Goal: Information Seeking & Learning: Learn about a topic

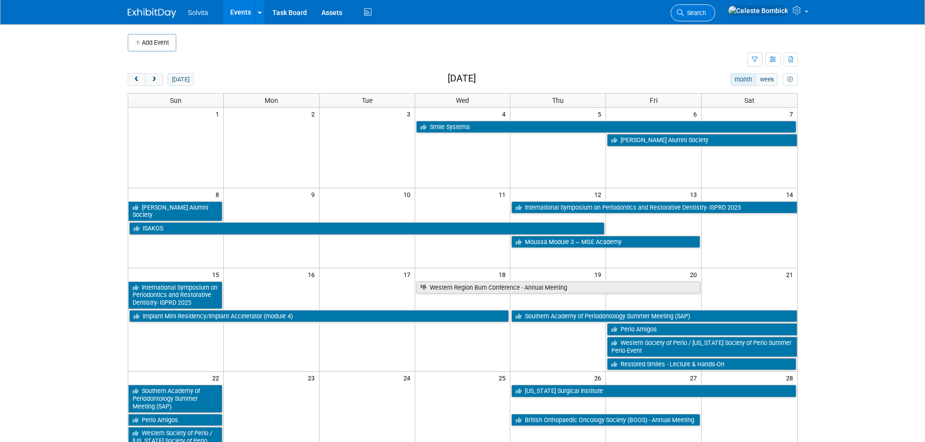
click at [706, 14] on span "Search" at bounding box center [695, 12] width 22 height 7
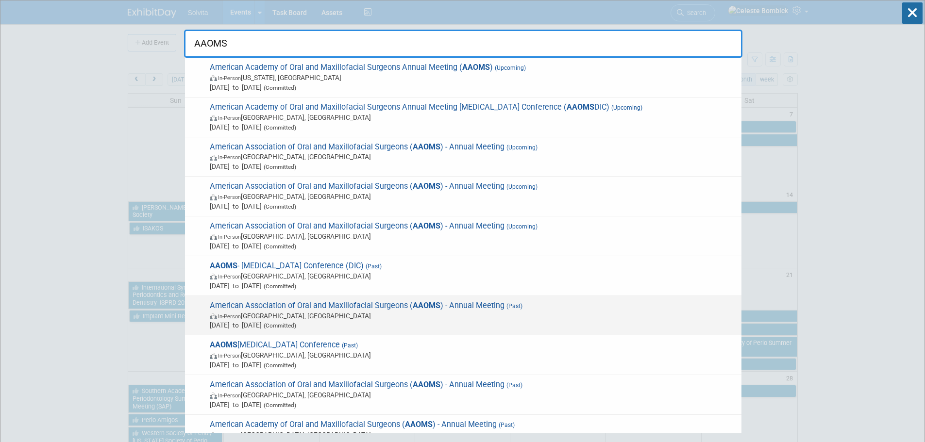
type input "AAOMS"
click at [366, 310] on span "American Association of Oral and Maxillofacial Surgeons ( AAOMS ) - Annual Meet…" at bounding box center [472, 316] width 530 height 30
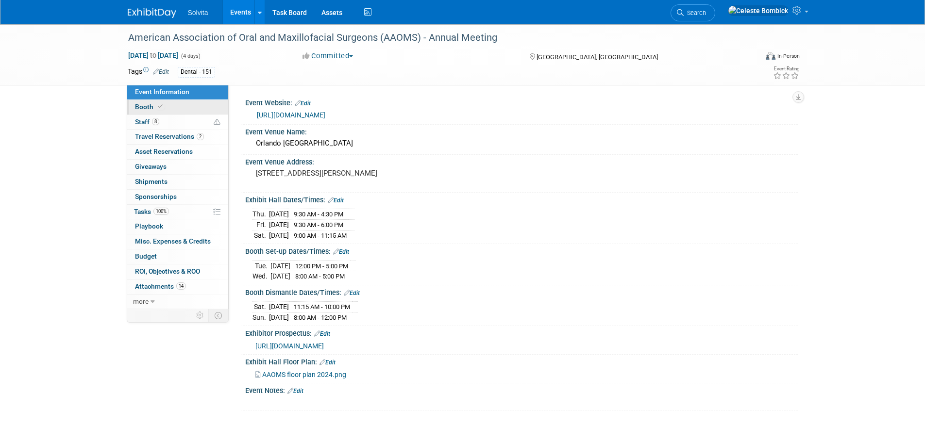
click at [145, 103] on span "Booth" at bounding box center [150, 107] width 30 height 8
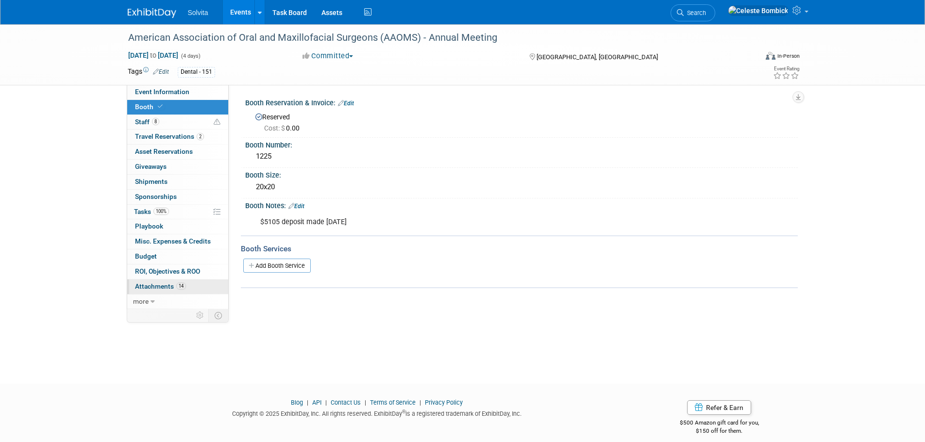
click at [150, 286] on span "Attachments 14" at bounding box center [160, 287] width 51 height 8
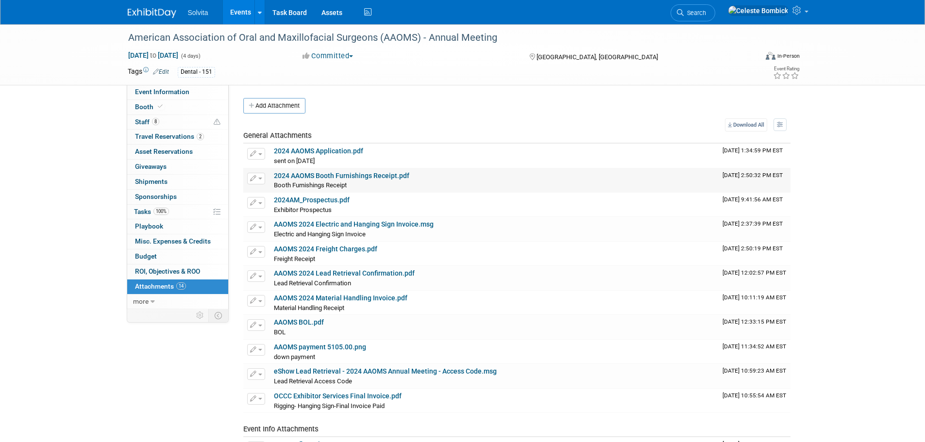
click at [336, 175] on link "2024 AAOMS Booth Furnishings Receipt.pdf" at bounding box center [341, 176] width 135 height 8
click at [706, 16] on span "Search" at bounding box center [695, 12] width 22 height 7
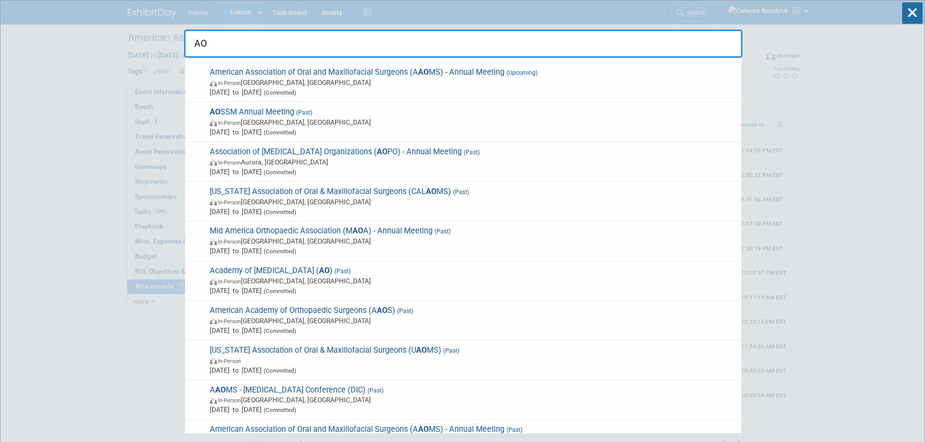
scroll to position [437, 0]
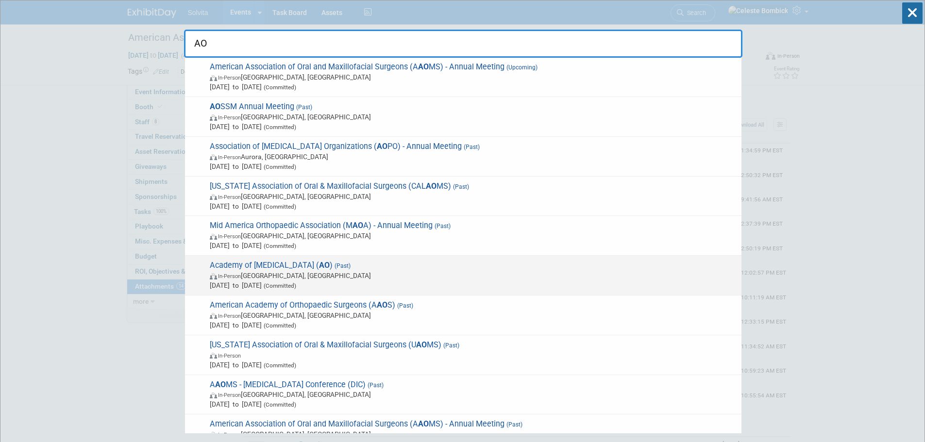
type input "AO"
click at [407, 259] on div "Academy of [MEDICAL_DATA] ( AO ) (Past) In-Person [GEOGRAPHIC_DATA], [GEOGRAPHI…" at bounding box center [463, 276] width 556 height 40
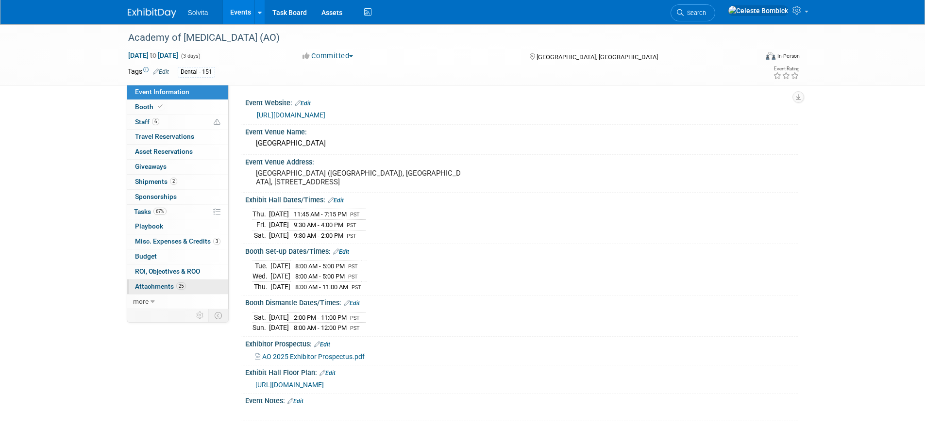
click at [179, 292] on link "25 Attachments 25" at bounding box center [177, 287] width 101 height 15
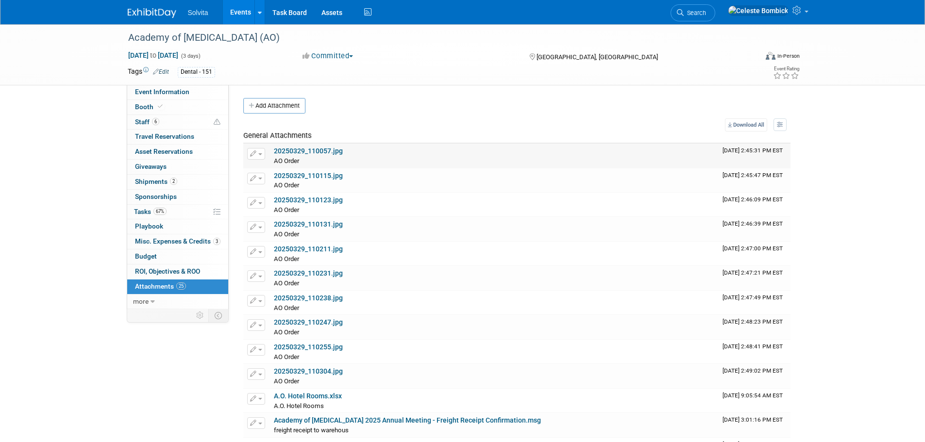
click at [301, 145] on td "20250329_110057.jpg AO Order AO Order X" at bounding box center [494, 156] width 449 height 24
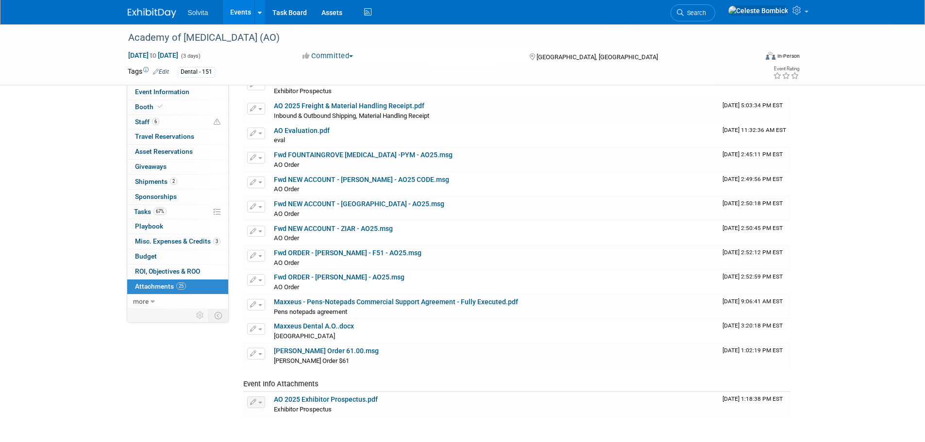
scroll to position [340, 0]
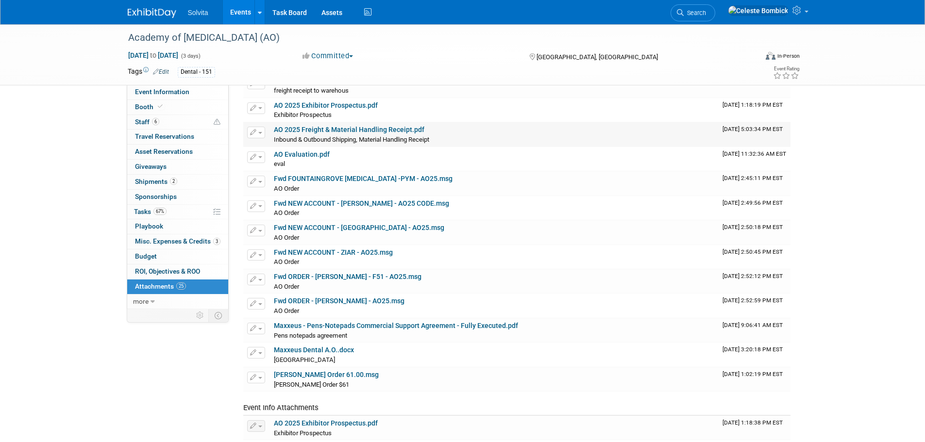
click at [320, 128] on link "AO 2025 Freight & Material Handling Receipt.pdf" at bounding box center [349, 130] width 150 height 8
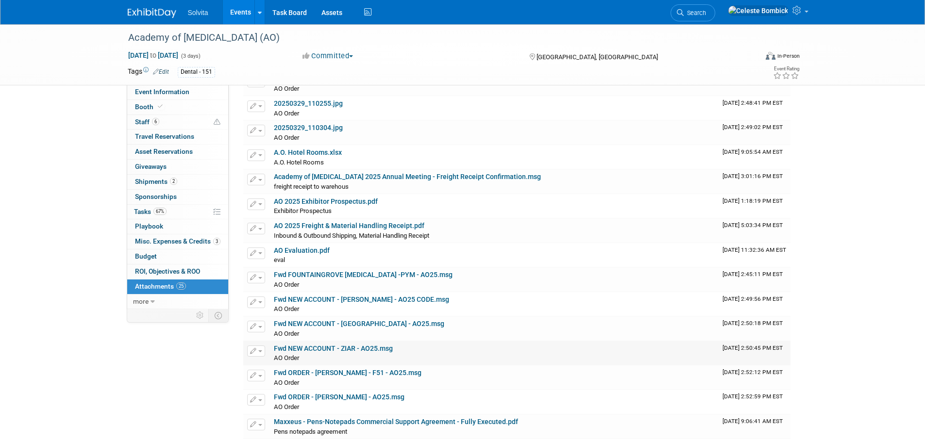
scroll to position [243, 0]
click at [160, 107] on icon at bounding box center [160, 106] width 5 height 5
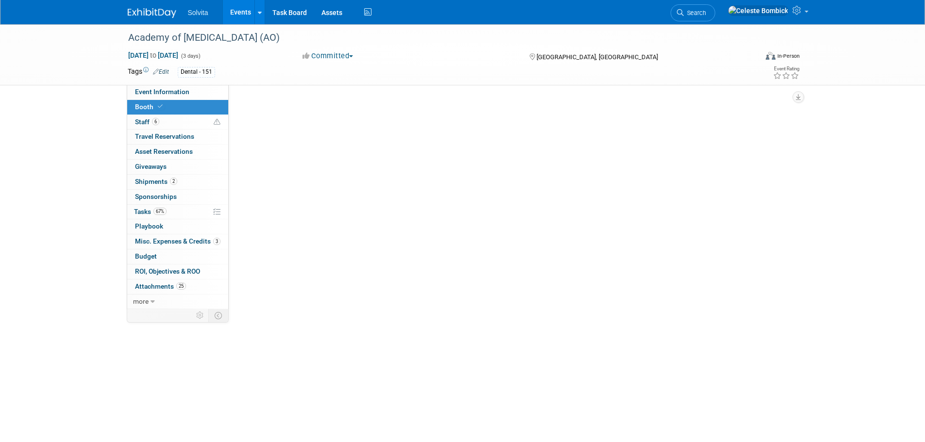
scroll to position [0, 0]
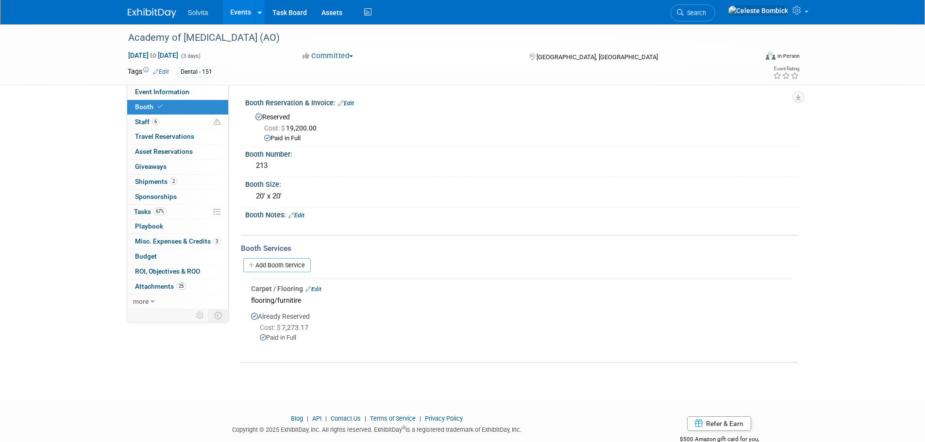
click at [296, 330] on span "Cost: $ 7,273.17" at bounding box center [286, 328] width 52 height 8
click at [290, 344] on div at bounding box center [520, 347] width 539 height 8
click at [171, 213] on link "67% Tasks 67%" at bounding box center [177, 212] width 101 height 15
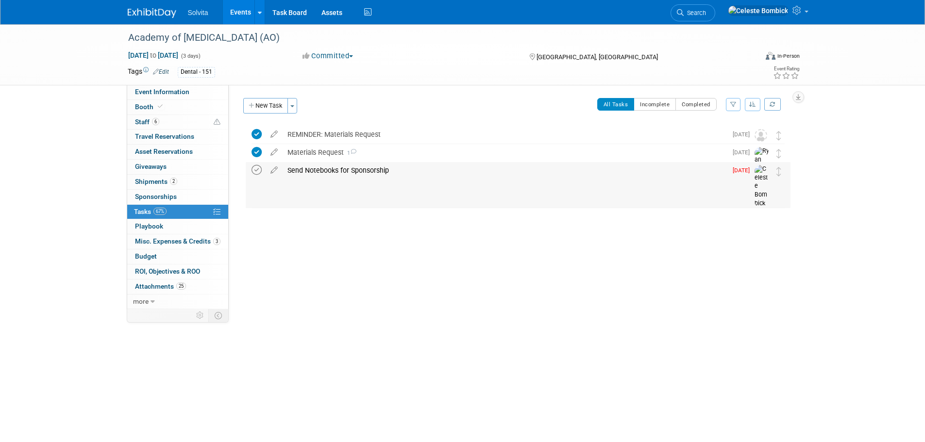
click at [258, 173] on icon at bounding box center [256, 170] width 10 height 10
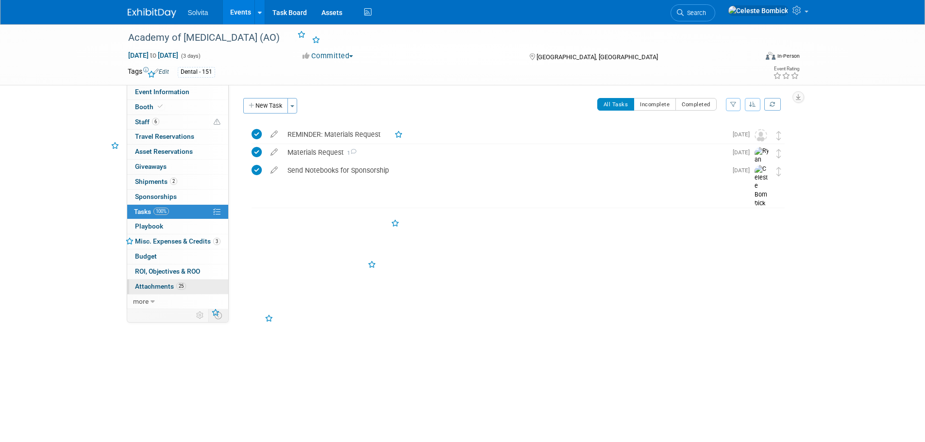
click at [160, 282] on link "25 Attachments 25" at bounding box center [177, 287] width 101 height 15
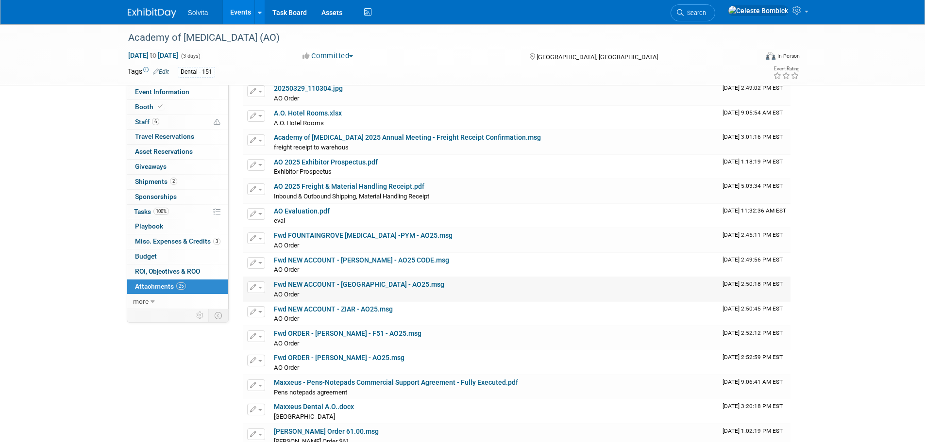
scroll to position [340, 0]
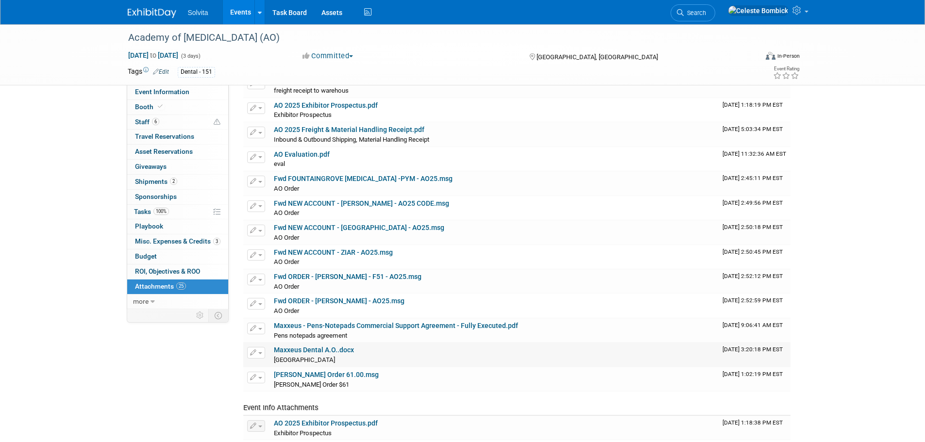
click at [306, 349] on link "Maxxeus Dental A.O..docx" at bounding box center [314, 350] width 80 height 8
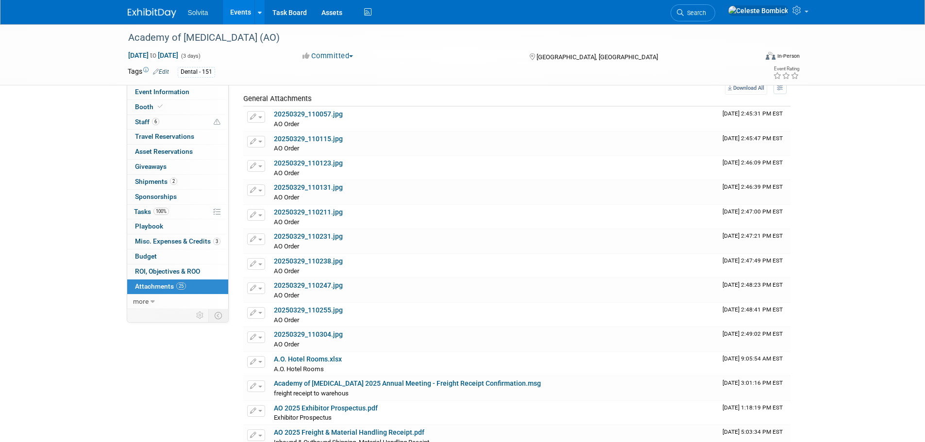
scroll to position [0, 0]
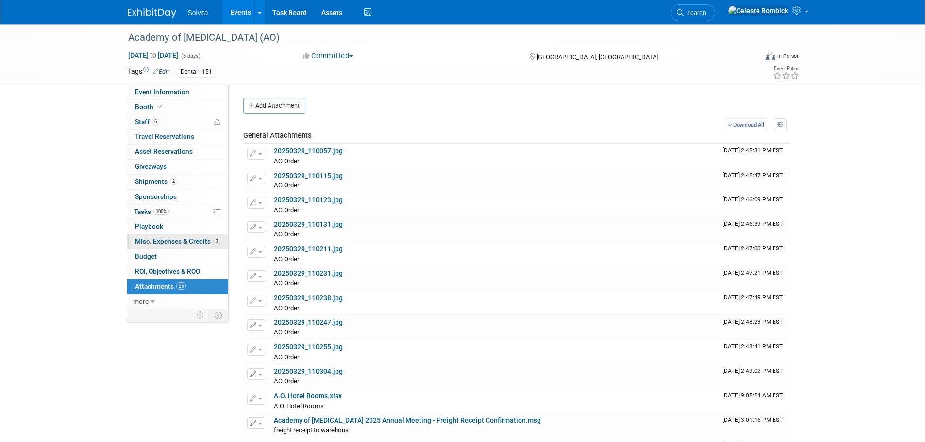
click at [171, 245] on span "Misc. Expenses & Credits 3" at bounding box center [177, 241] width 85 height 8
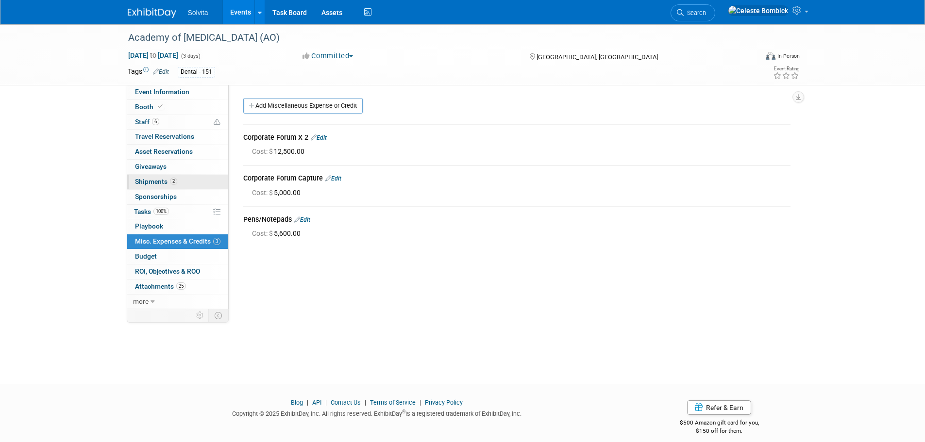
click at [150, 180] on span "Shipments 2" at bounding box center [156, 182] width 42 height 8
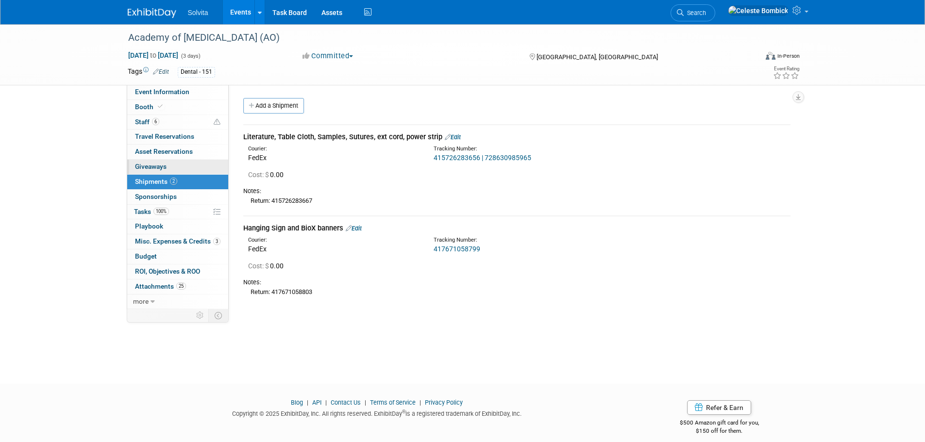
click at [157, 171] on link "0 Giveaways 0" at bounding box center [177, 167] width 101 height 15
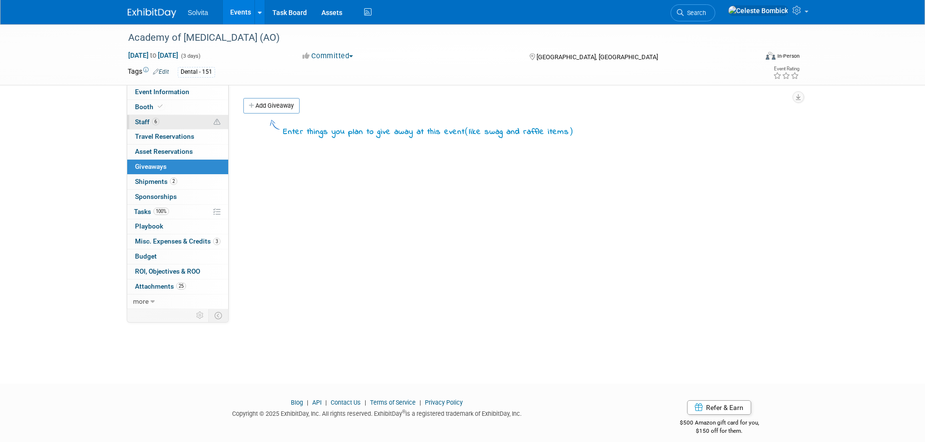
click at [178, 125] on link "6 Staff 6" at bounding box center [177, 122] width 101 height 15
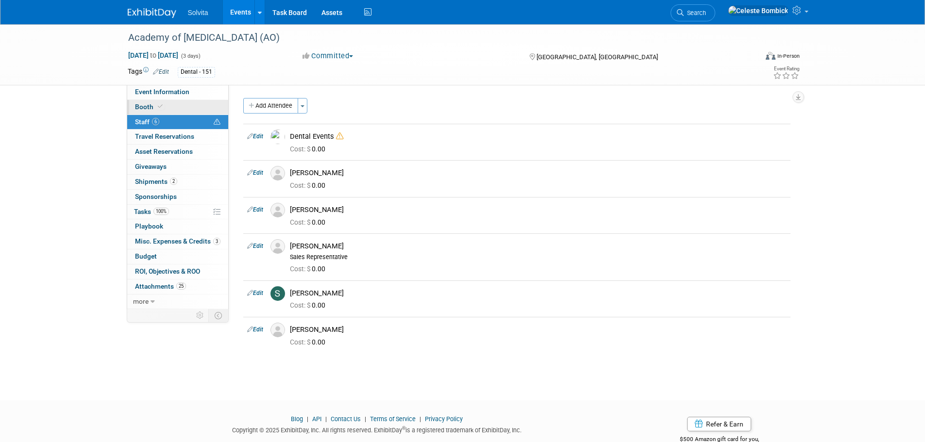
click at [179, 110] on link "Booth" at bounding box center [177, 107] width 101 height 15
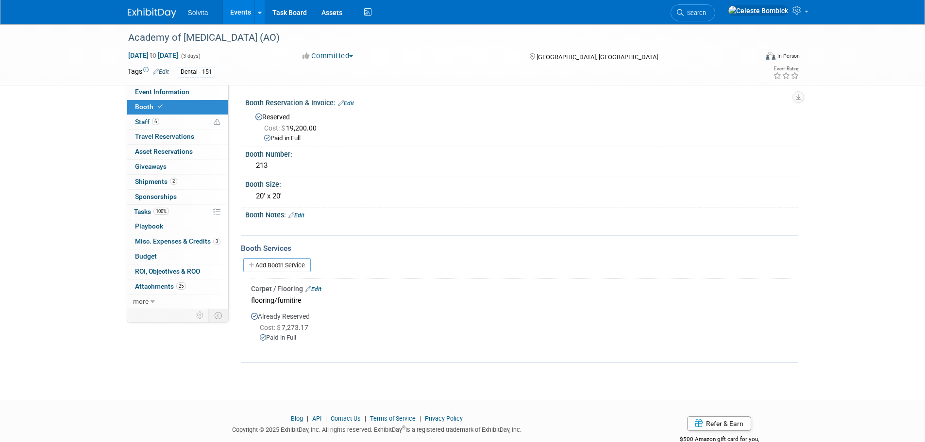
click at [289, 327] on span "Cost: $ 7,273.17" at bounding box center [286, 328] width 52 height 8
click at [320, 336] on div "Paid in Full" at bounding box center [525, 338] width 531 height 9
click at [706, 11] on span "Search" at bounding box center [695, 12] width 22 height 7
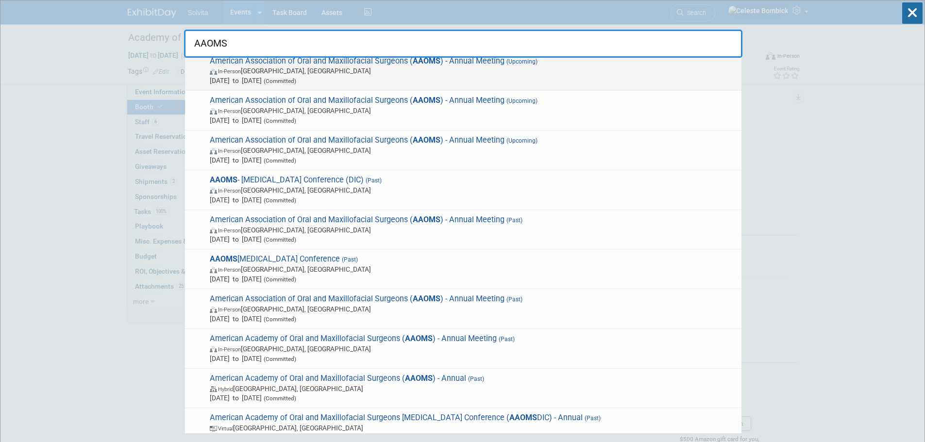
scroll to position [97, 0]
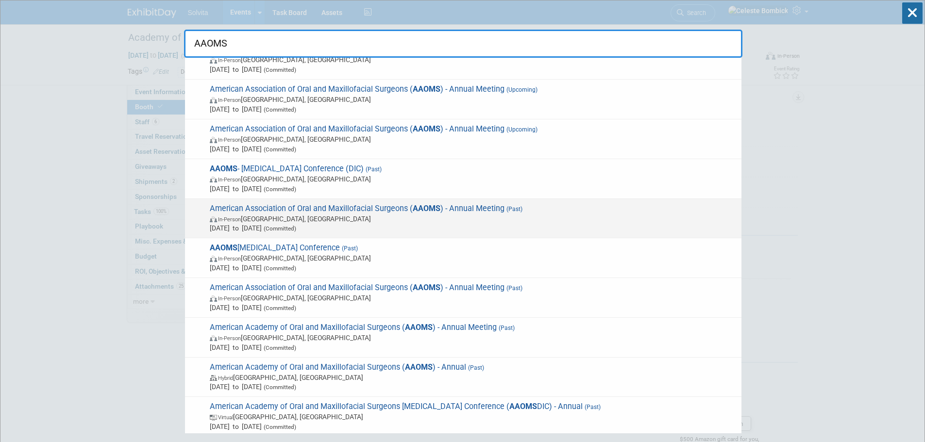
type input "AAOMS"
click at [510, 213] on span "American Association of Oral and Maxillofacial Surgeons ( AAOMS ) - Annual Meet…" at bounding box center [472, 219] width 530 height 30
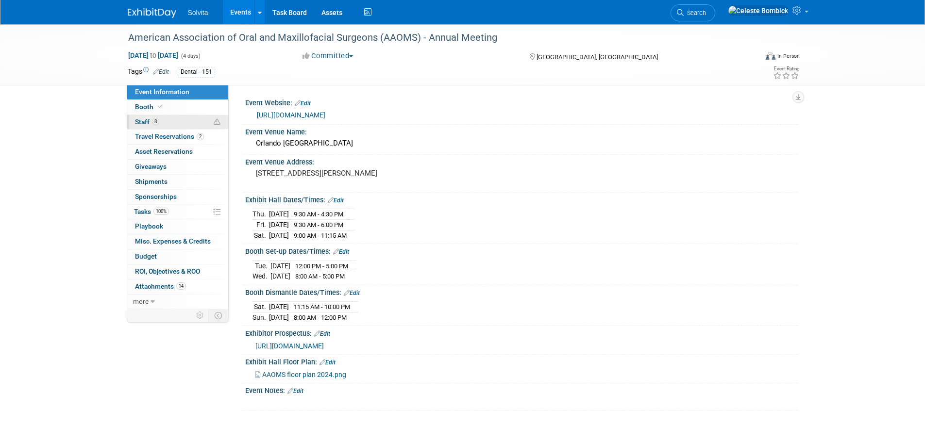
click at [170, 117] on link "8 Staff 8" at bounding box center [177, 122] width 101 height 15
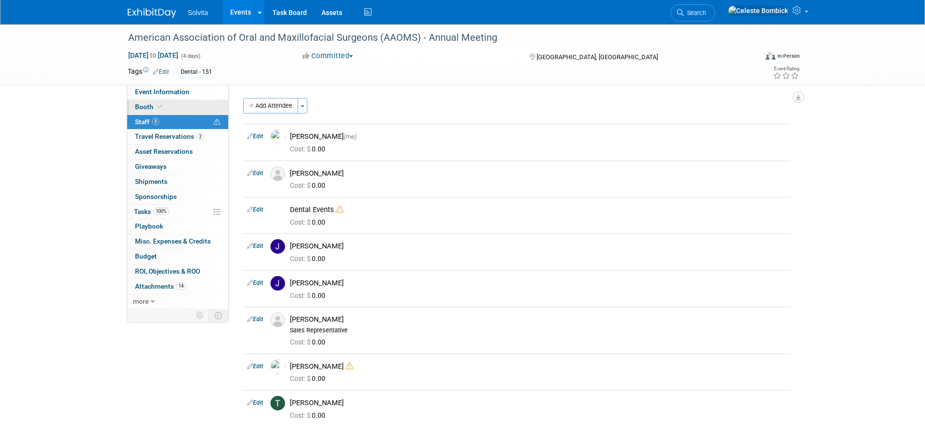
click at [167, 110] on link "Booth" at bounding box center [177, 107] width 101 height 15
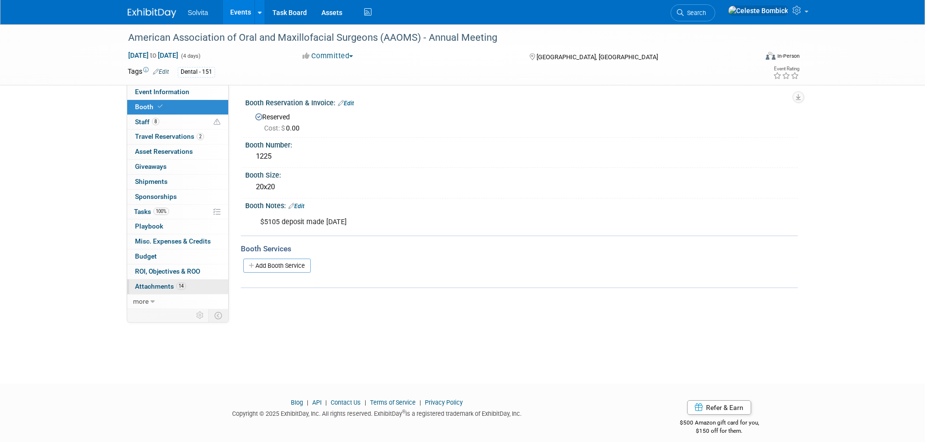
click at [168, 284] on span "Attachments 14" at bounding box center [160, 287] width 51 height 8
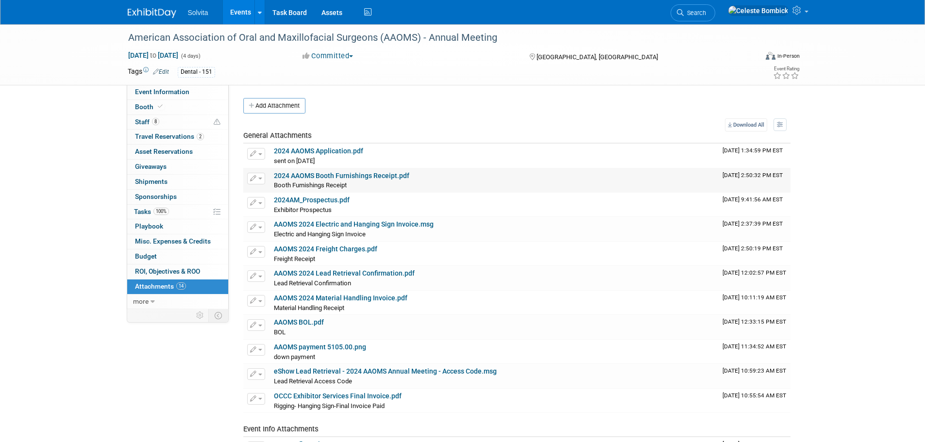
click at [299, 176] on link "2024 AAOMS Booth Furnishings Receipt.pdf" at bounding box center [341, 176] width 135 height 8
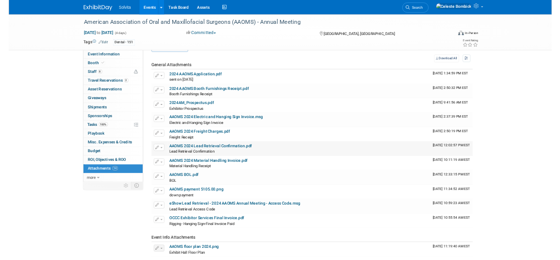
scroll to position [49, 0]
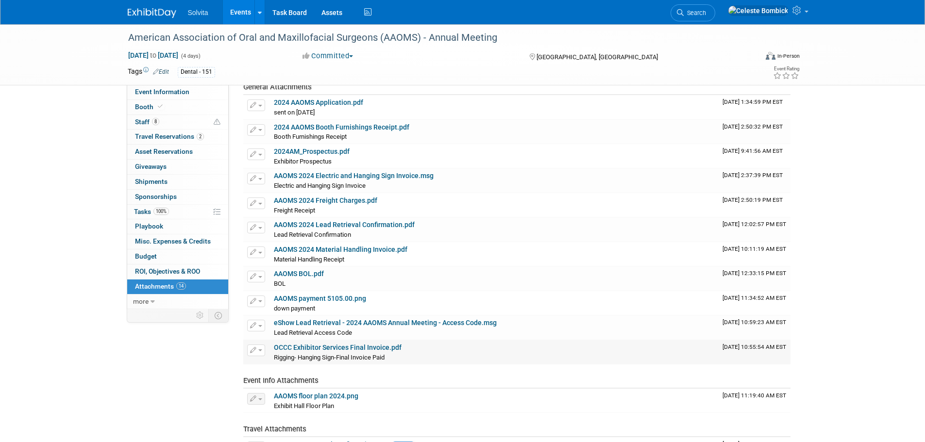
click at [366, 345] on link "OCCC Exhibitor Services Final Invoice.pdf" at bounding box center [338, 348] width 128 height 8
